Goal: Contribute content

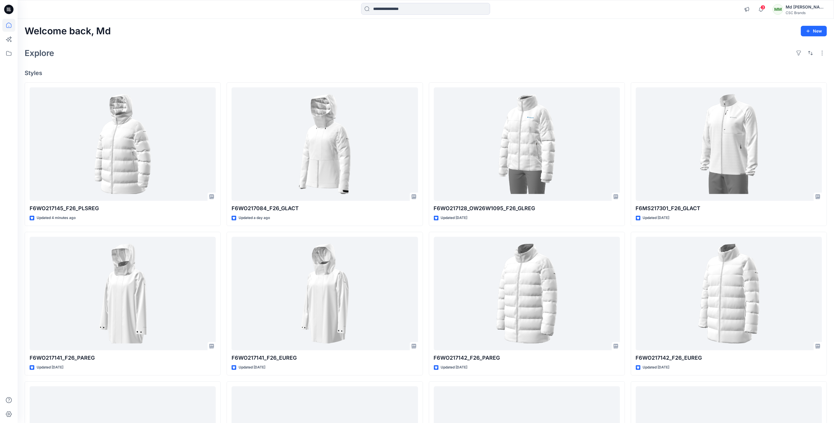
click at [312, 48] on div "Explore" at bounding box center [426, 53] width 802 height 14
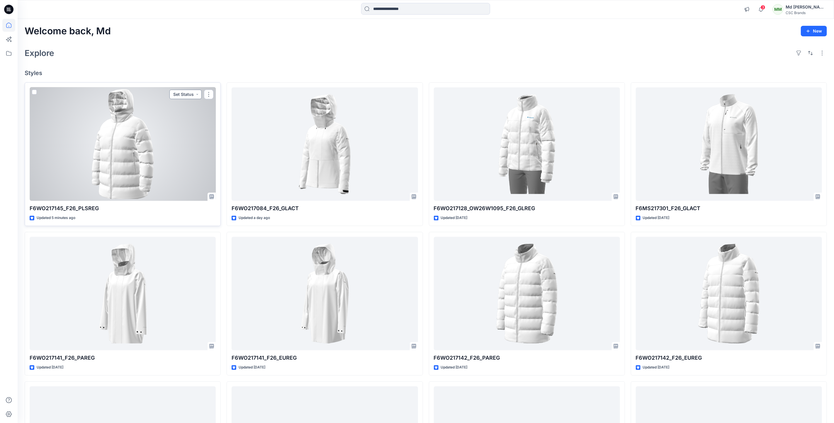
click at [184, 95] on button "Set Status" at bounding box center [185, 94] width 32 height 9
click at [167, 122] on p "Virtual Proto 1" at bounding box center [174, 122] width 27 height 8
click at [208, 96] on button "button" at bounding box center [208, 94] width 9 height 9
click at [195, 93] on button "Virtual Proto 1" at bounding box center [181, 94] width 40 height 9
click at [61, 133] on div at bounding box center [123, 144] width 186 height 114
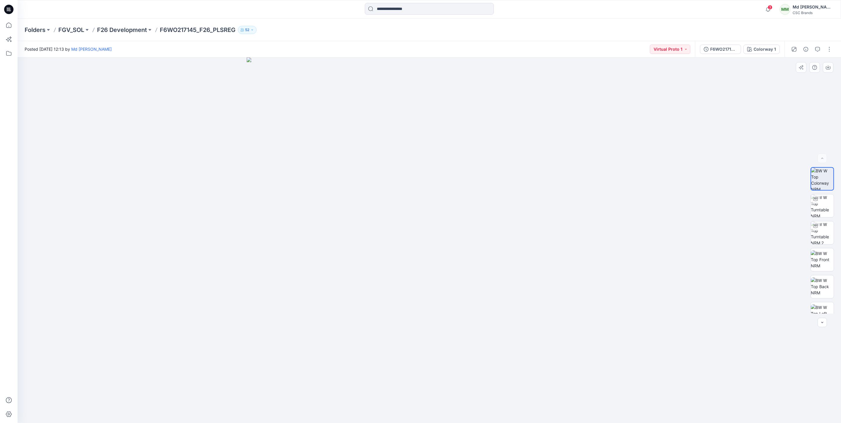
scroll to position [66, 0]
click at [829, 51] on button "button" at bounding box center [828, 49] width 9 height 9
click at [790, 78] on p "Edit" at bounding box center [791, 79] width 7 height 6
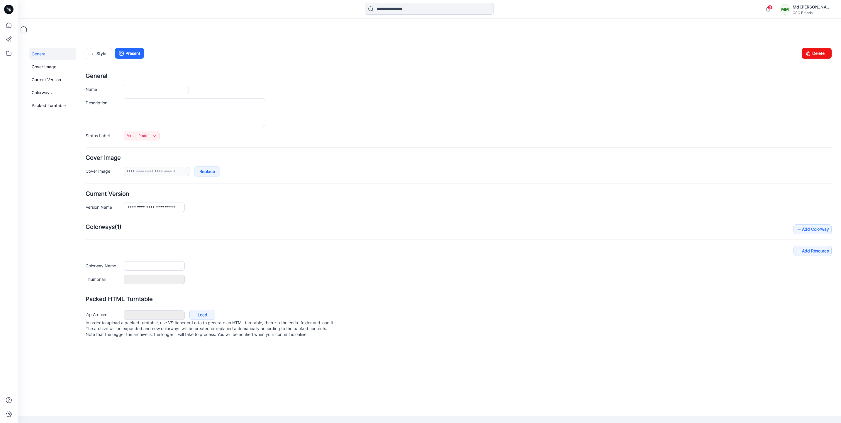
type input "**********"
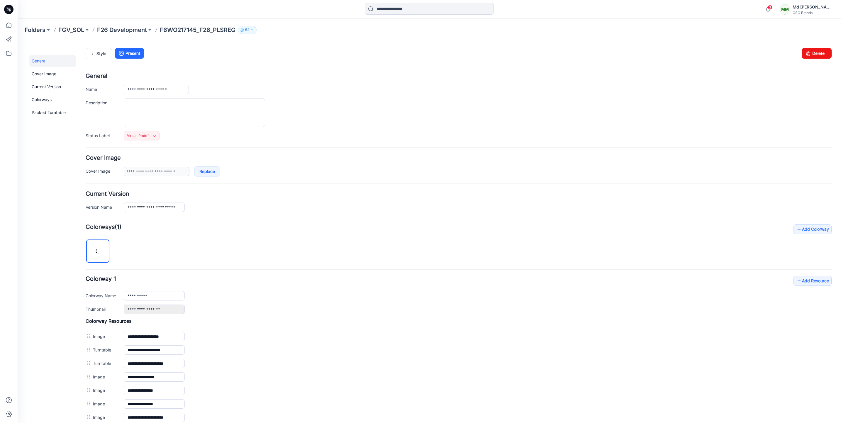
scroll to position [87, 0]
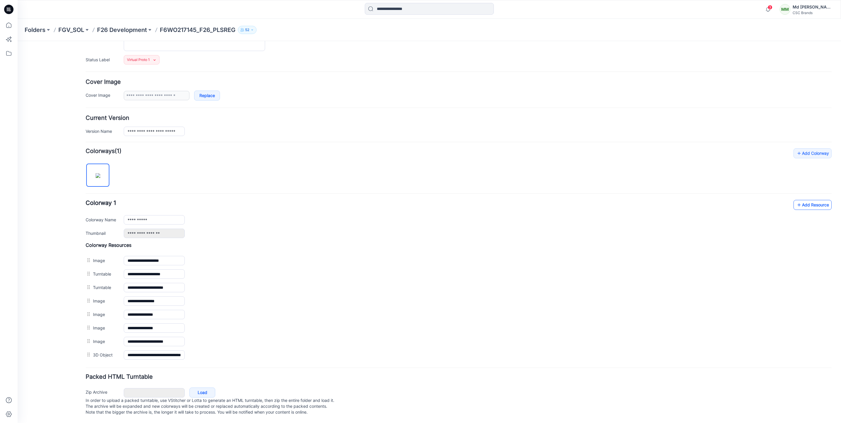
click at [808, 200] on link "Add Resource" at bounding box center [812, 205] width 38 height 10
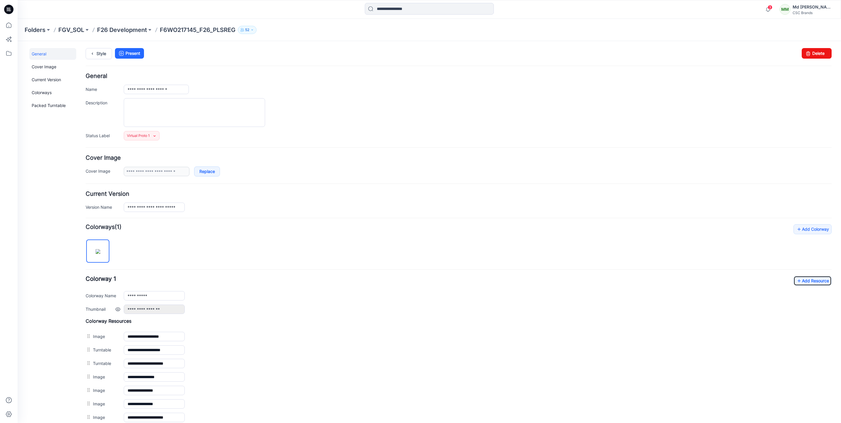
scroll to position [101, 0]
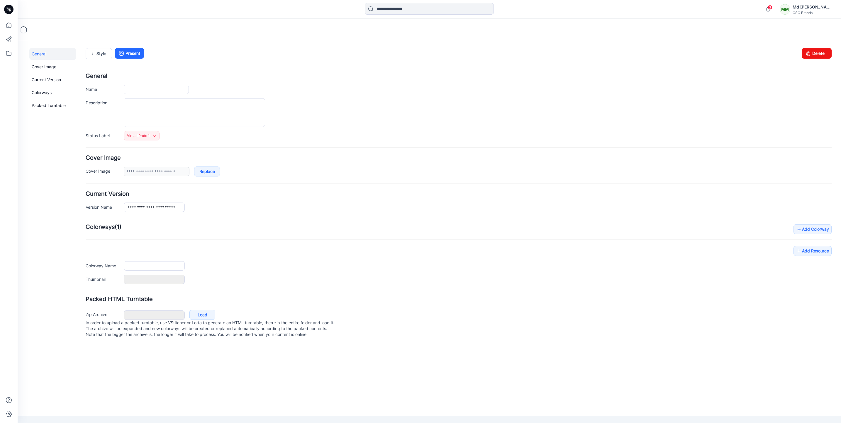
type input "**********"
